Goal: Navigation & Orientation: Find specific page/section

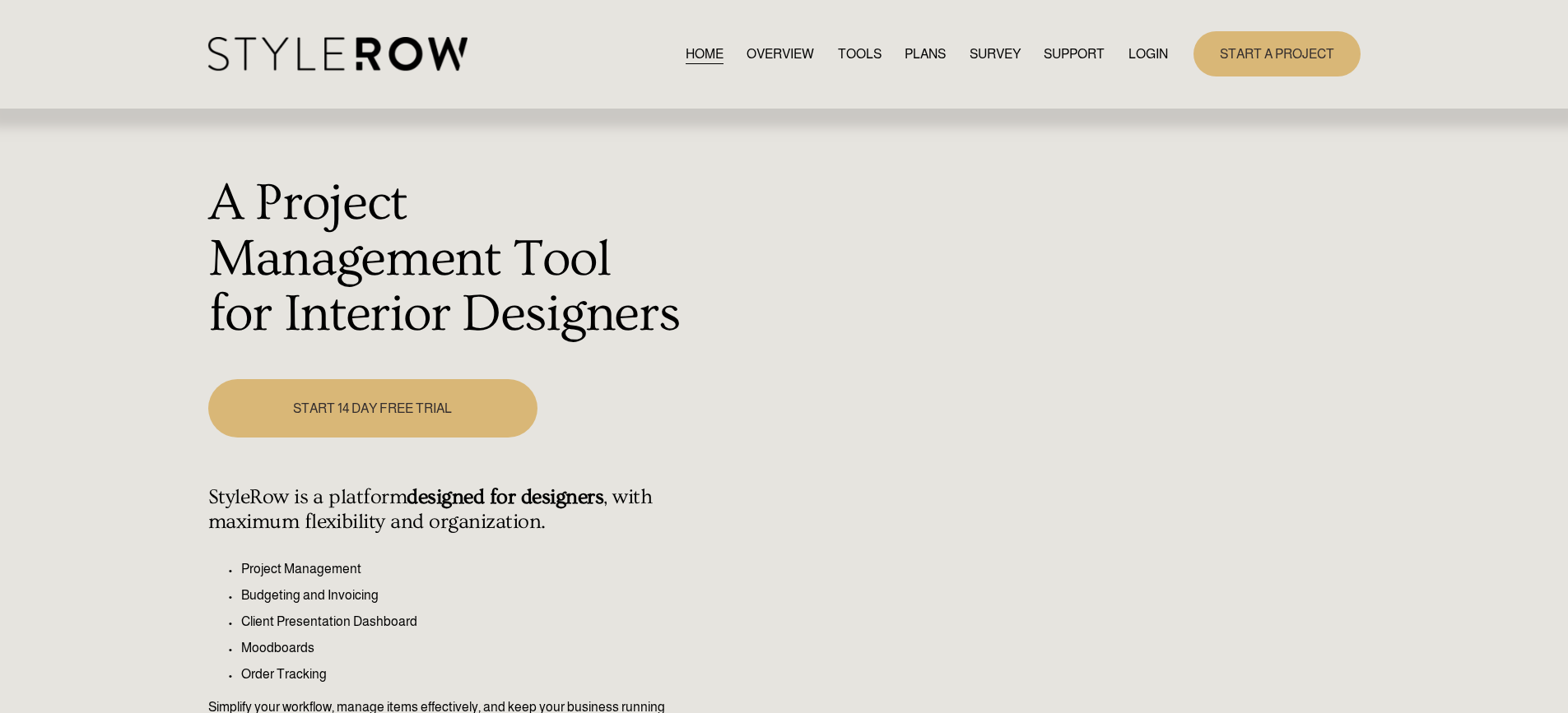
drag, startPoint x: 1159, startPoint y: 43, endPoint x: 1165, endPoint y: 52, distance: 10.8
click at [1159, 43] on link "LOGIN" at bounding box center [1147, 53] width 39 height 22
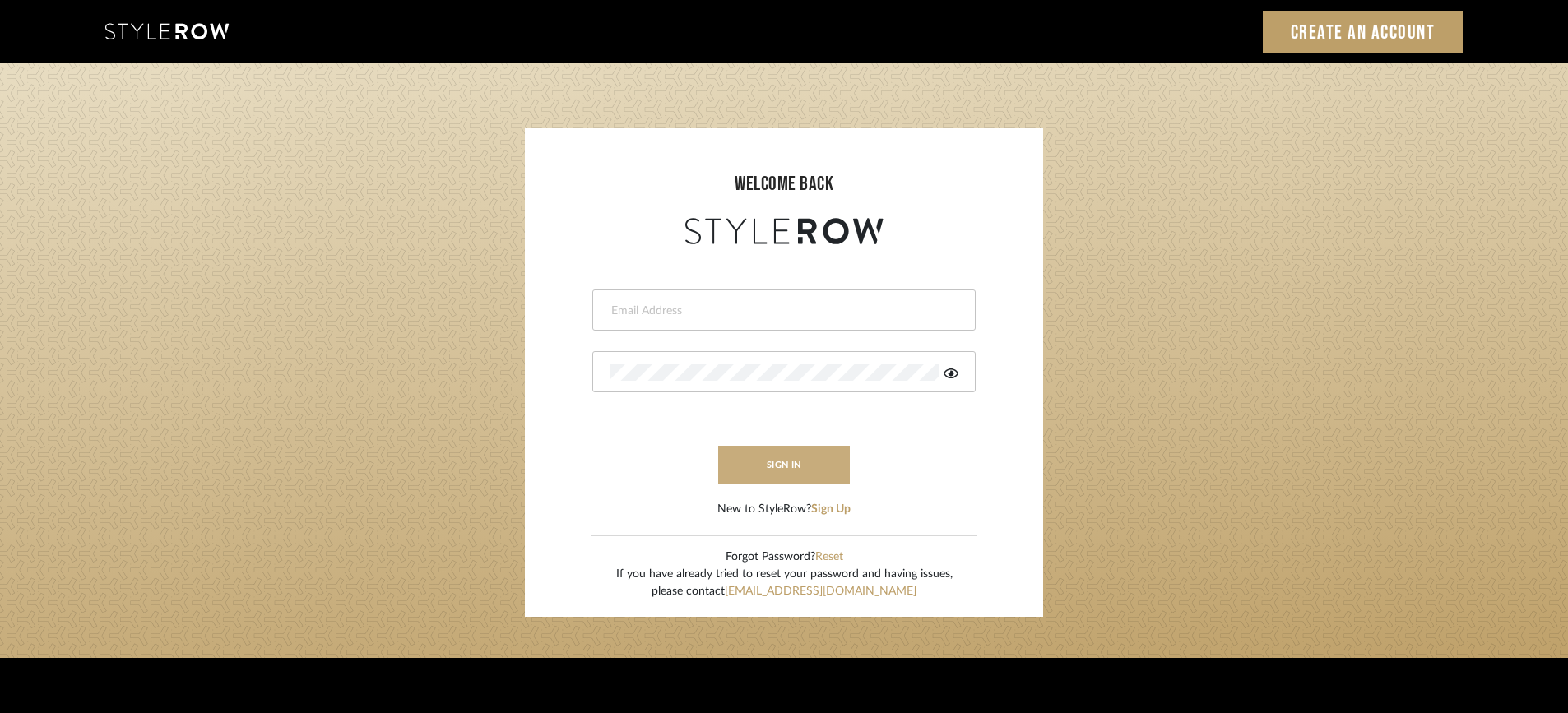
type input "[PERSON_NAME][EMAIL_ADDRESS][DOMAIN_NAME]"
click at [809, 466] on button "sign in" at bounding box center [784, 465] width 132 height 38
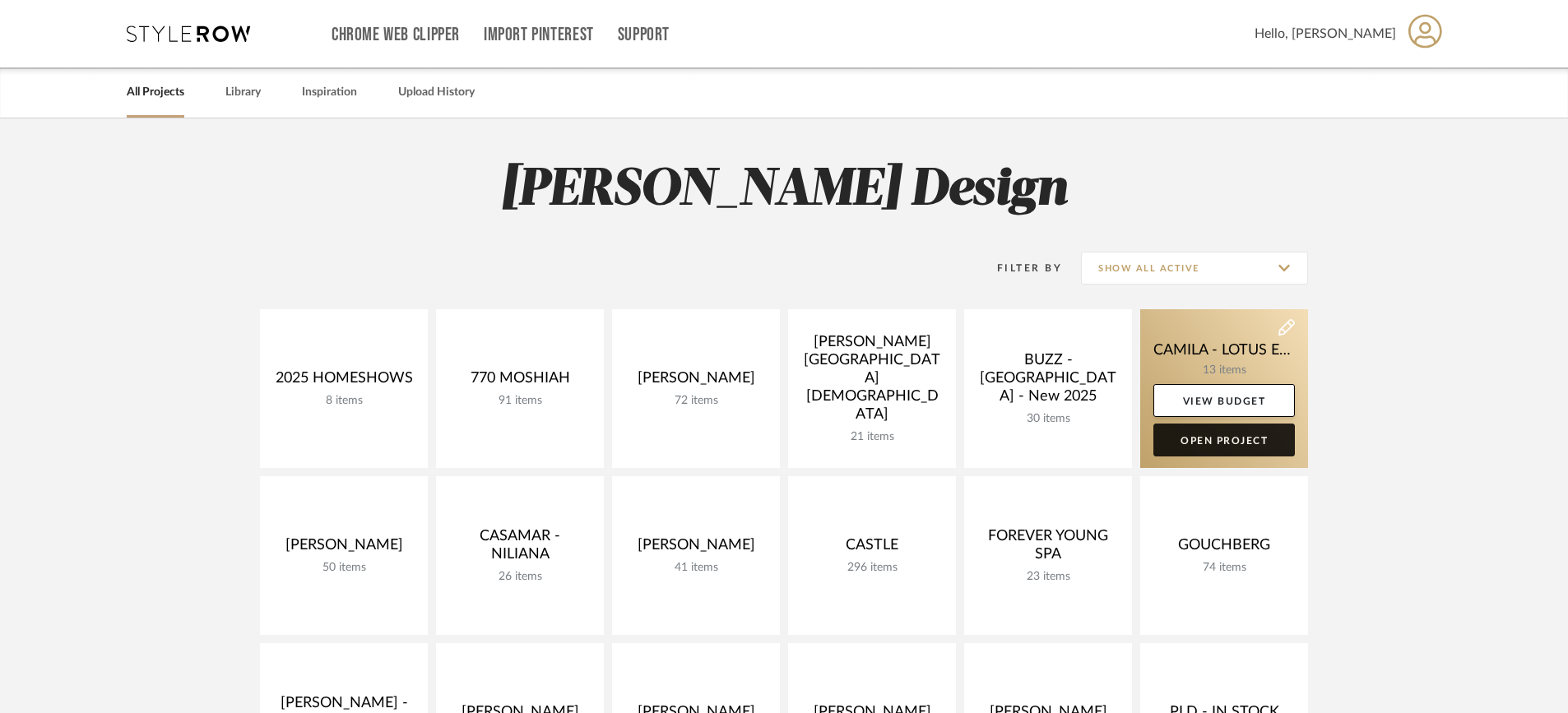
click at [1232, 444] on link "Open Project" at bounding box center [1224, 441] width 142 height 33
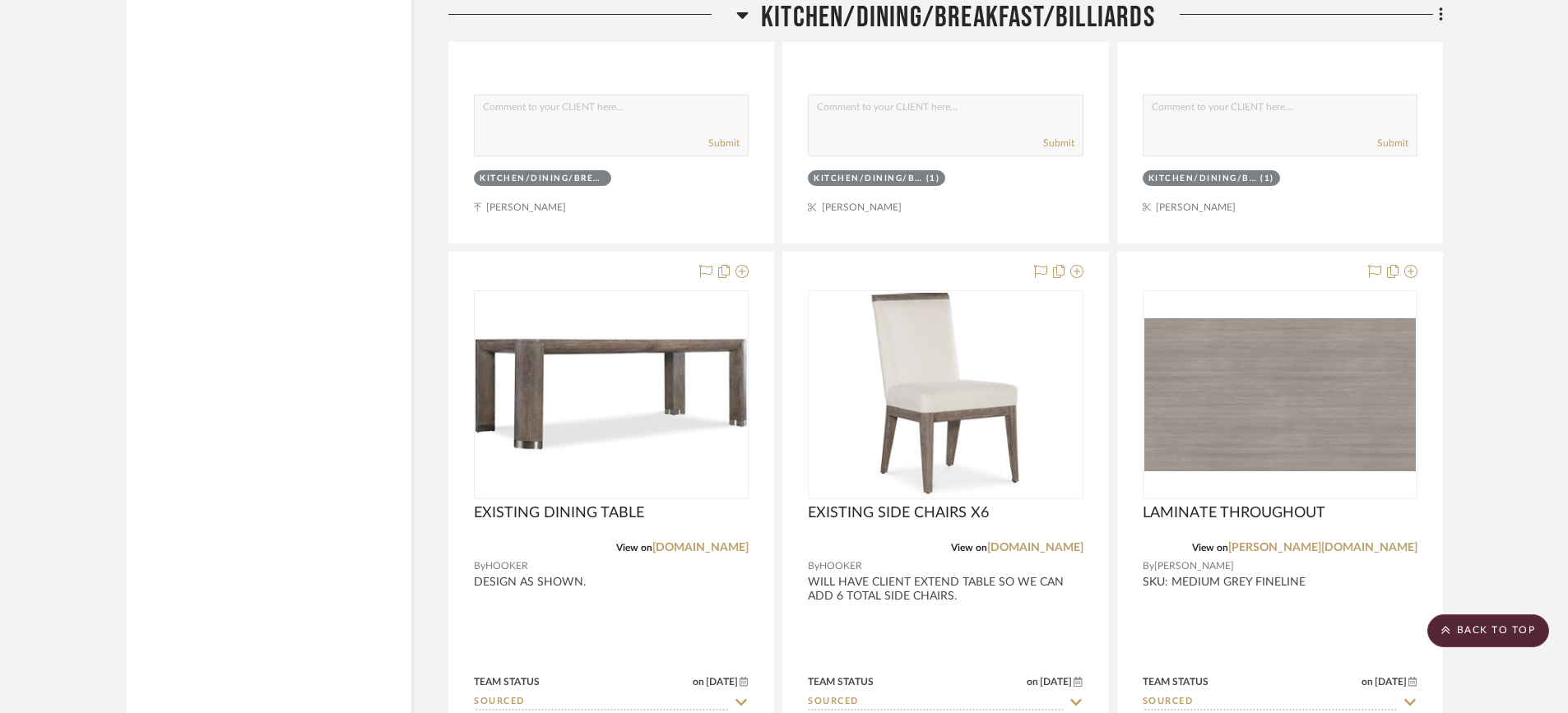
scroll to position [2543, 0]
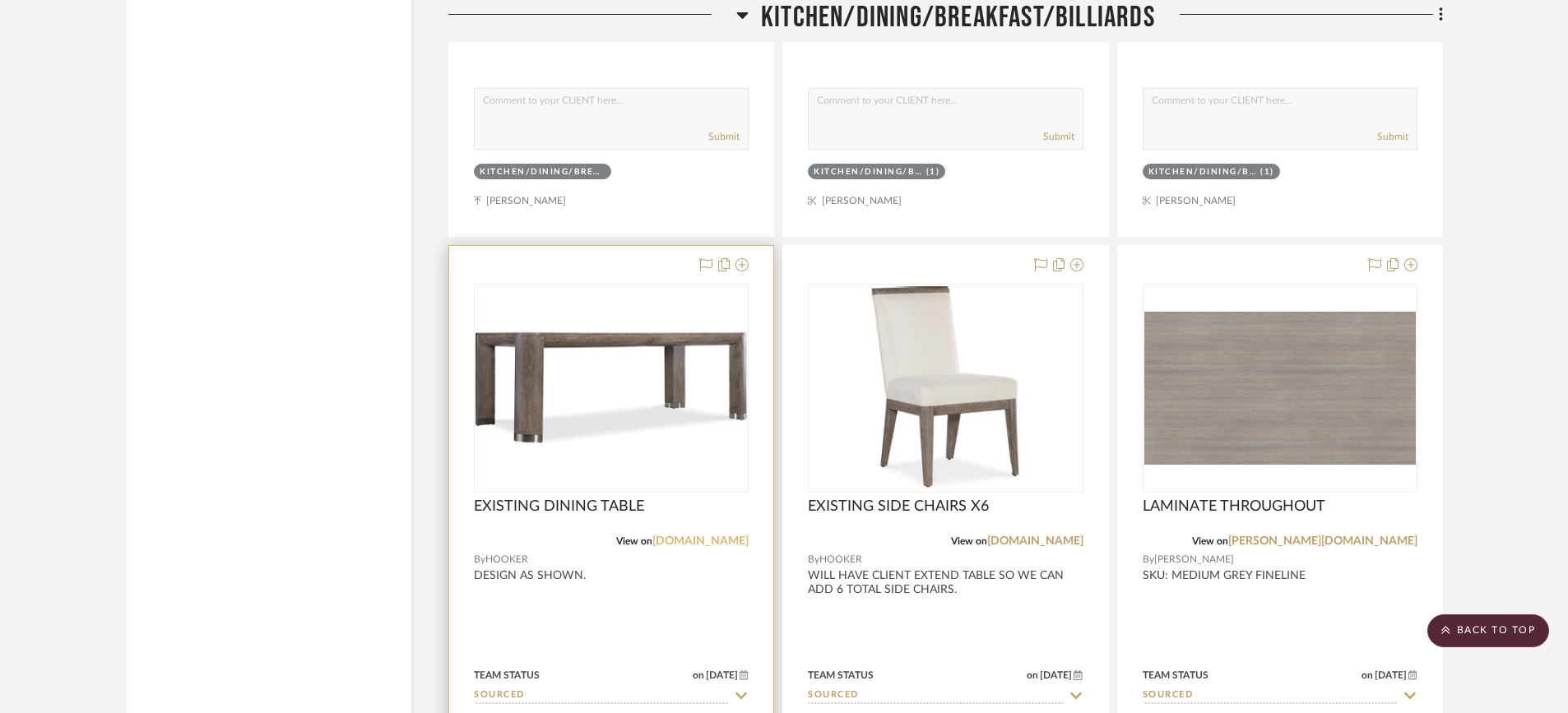
click at [700, 540] on link "hookerfurniture.com" at bounding box center [700, 541] width 97 height 12
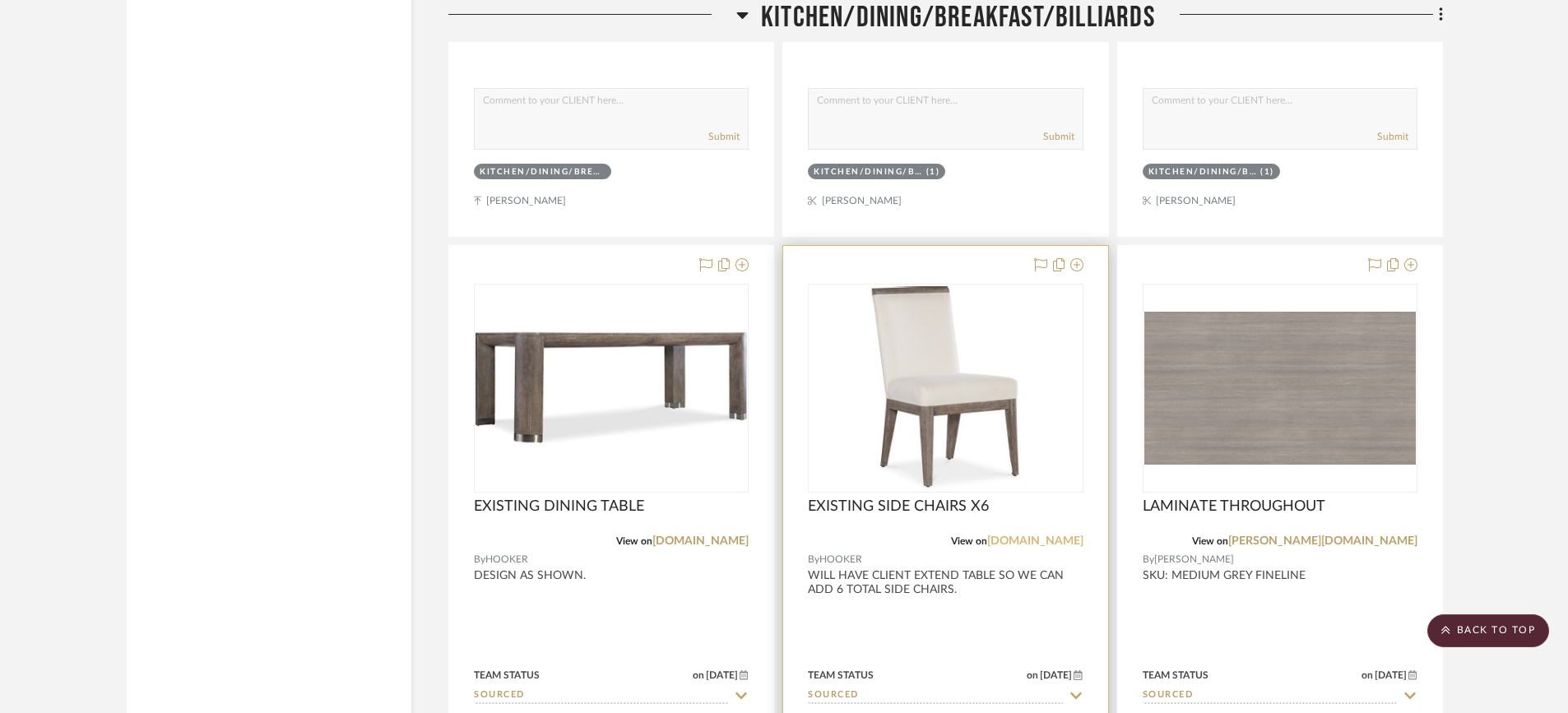
click at [1001, 539] on link "hookerfurniture.com" at bounding box center [1035, 541] width 97 height 12
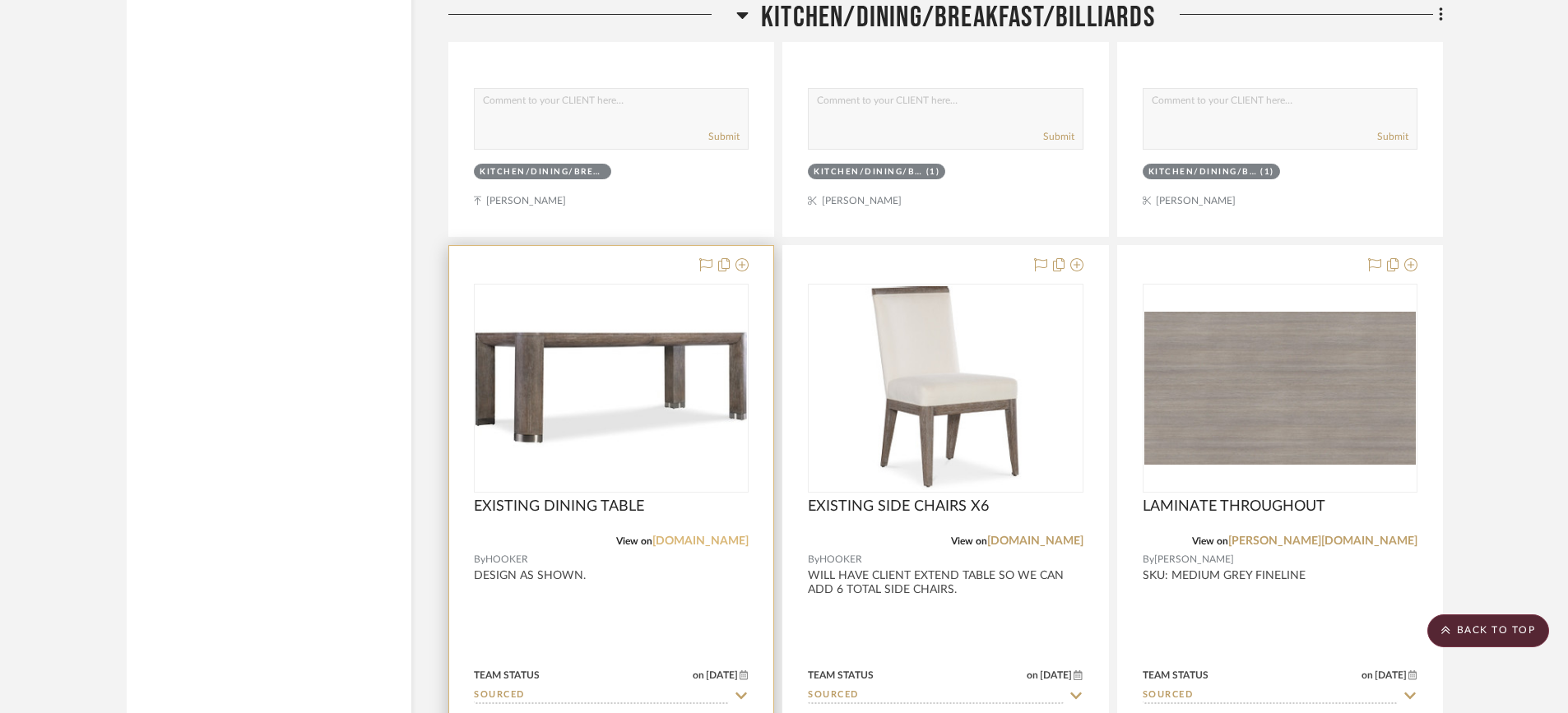
click at [709, 541] on link "hookerfurniture.com" at bounding box center [700, 541] width 97 height 12
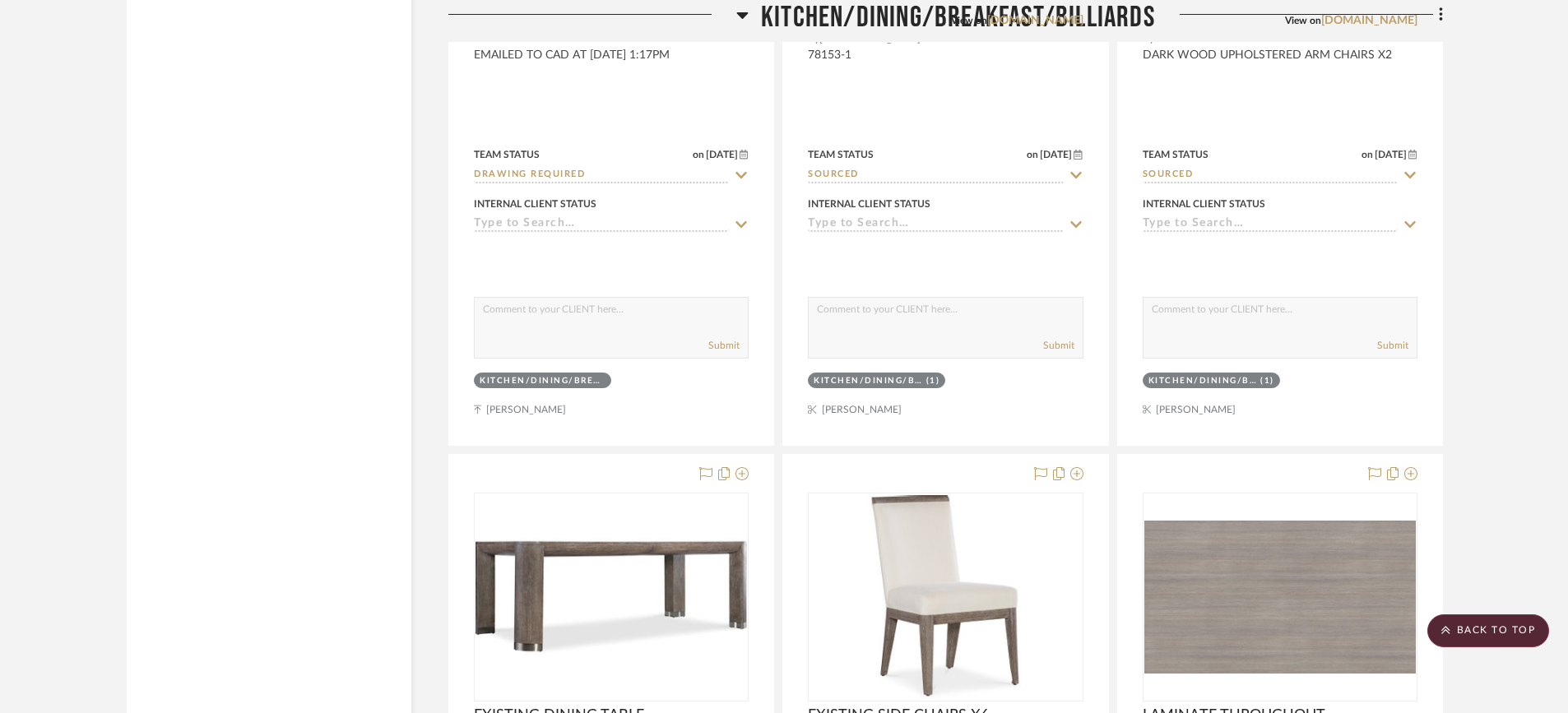
scroll to position [2067, 0]
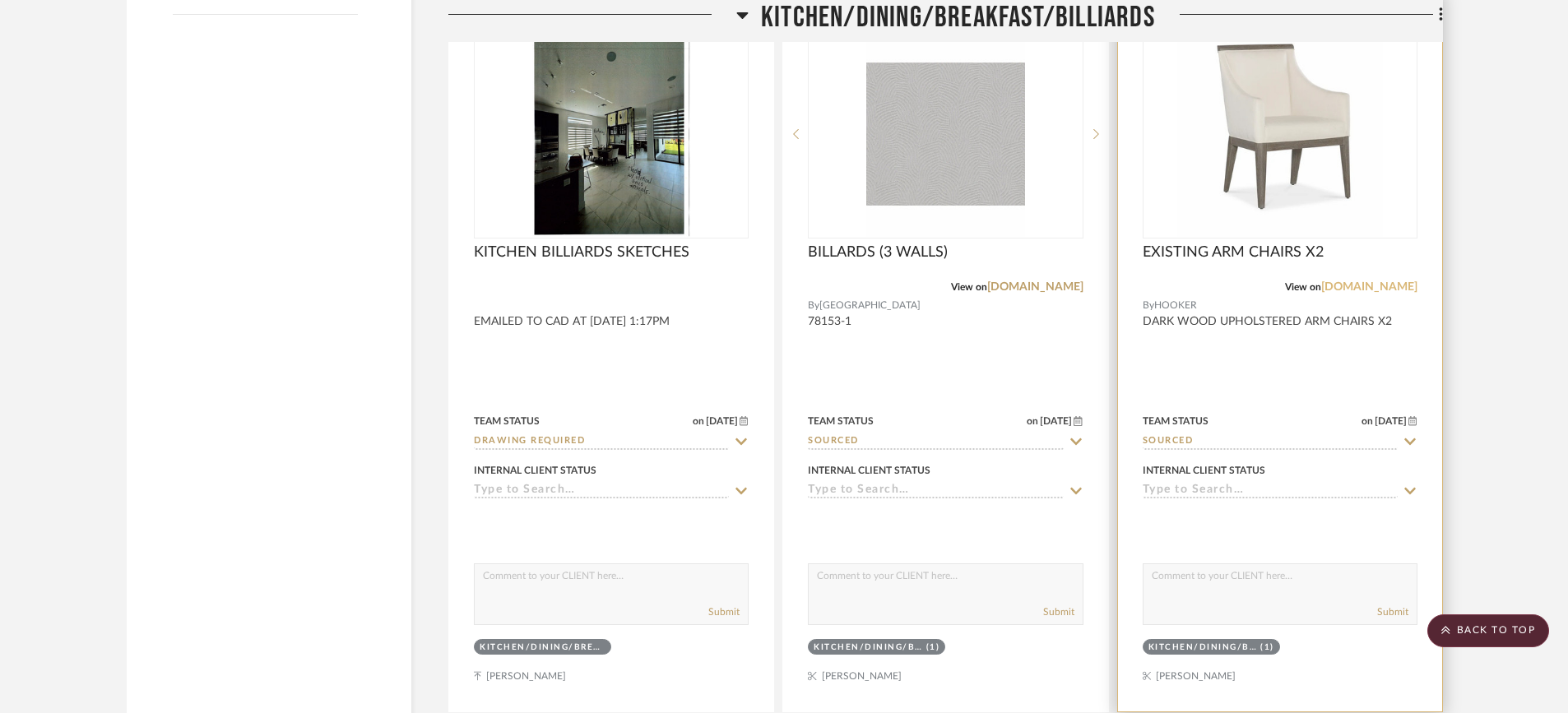
click at [1375, 284] on link "jeromes.com" at bounding box center [1369, 287] width 97 height 12
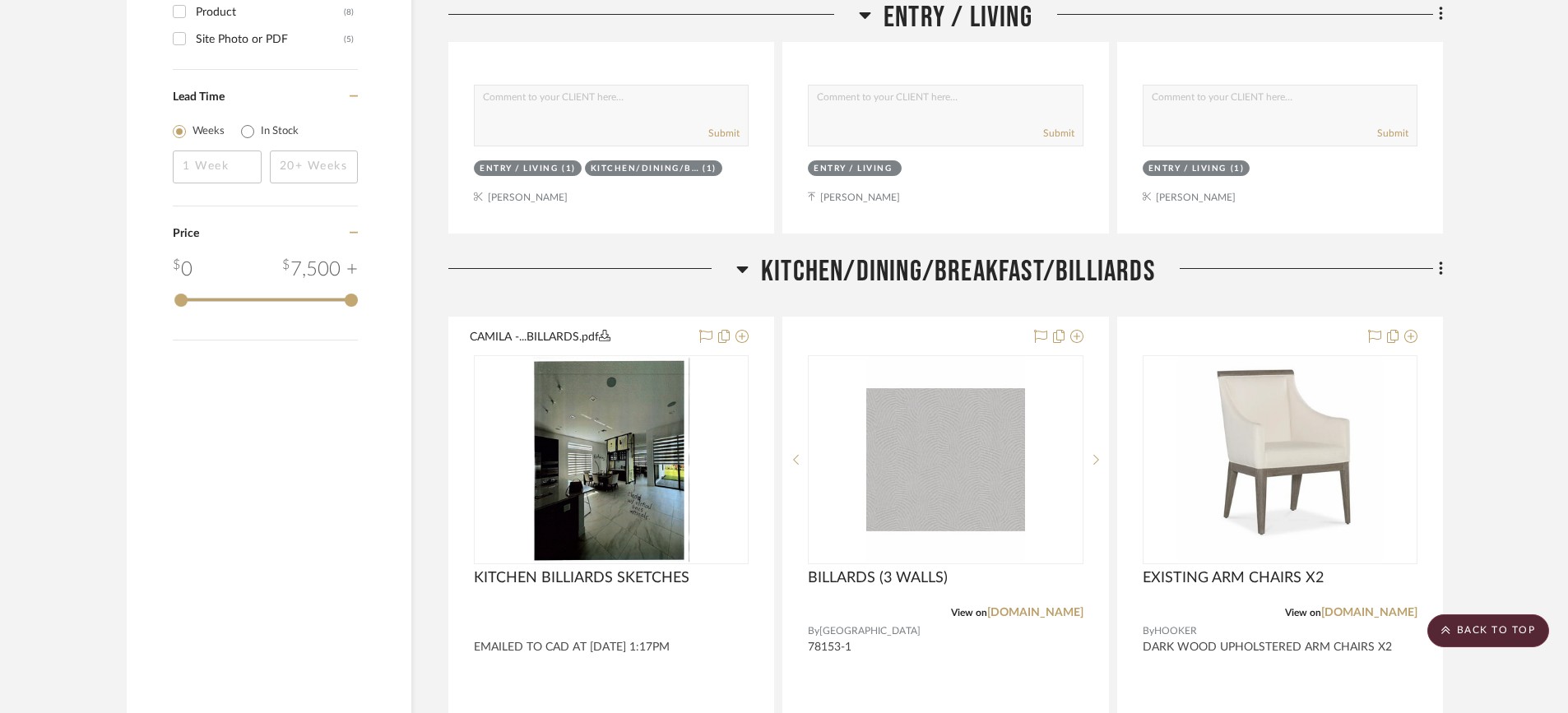
scroll to position [1676, 0]
